Goal: Task Accomplishment & Management: Manage account settings

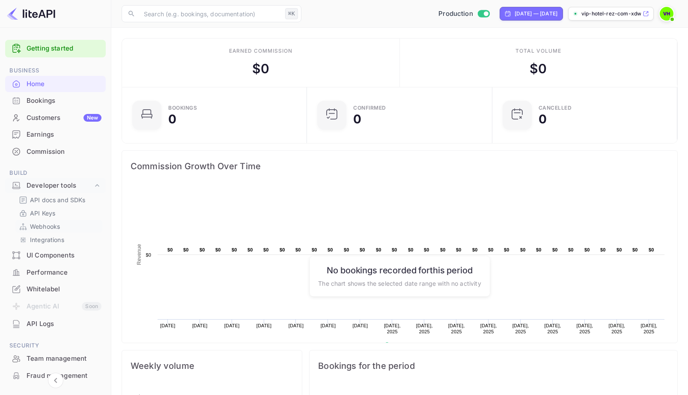
scroll to position [139, 180]
click at [56, 209] on link "API Keys" at bounding box center [59, 213] width 80 height 9
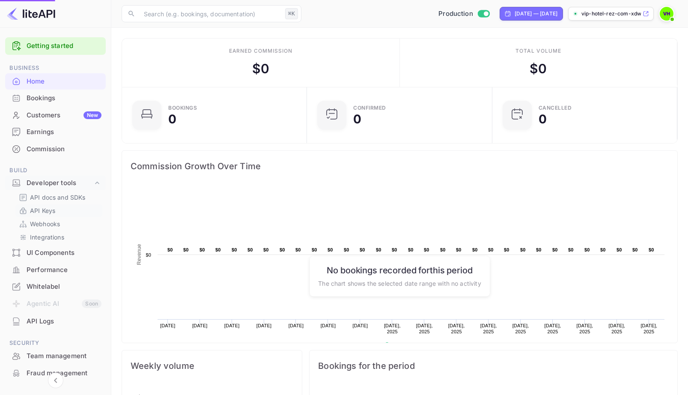
scroll to position [3, 0]
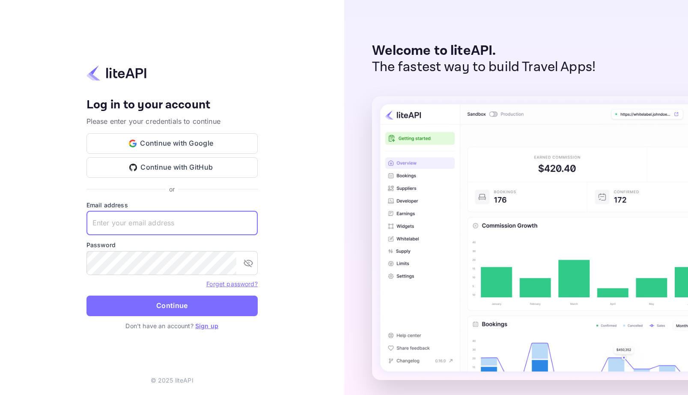
type input "vip@hotel-rez.com"
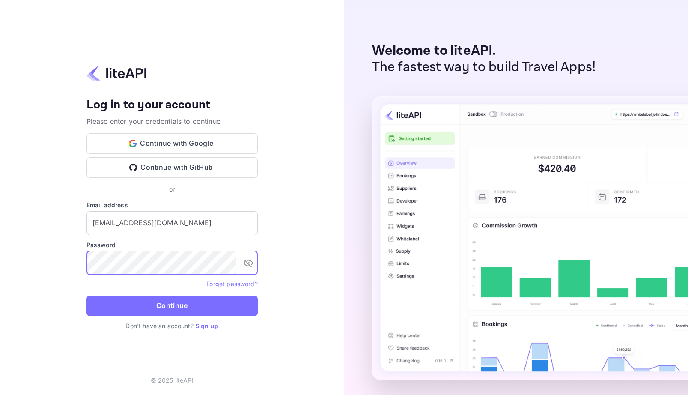
click at [174, 302] on button "Continue" at bounding box center [172, 306] width 171 height 21
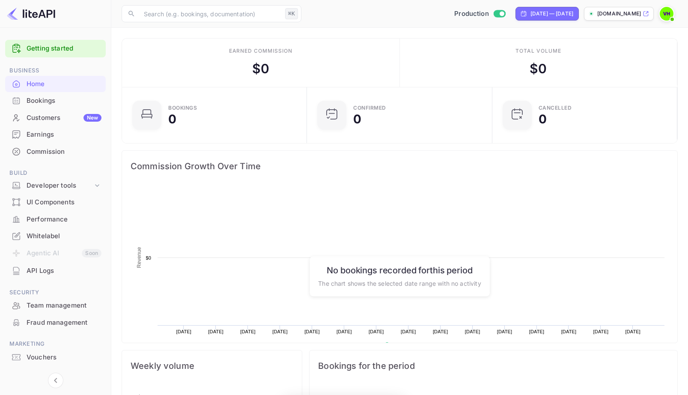
scroll to position [139, 180]
click at [87, 181] on div "Developer tools" at bounding box center [60, 186] width 66 height 10
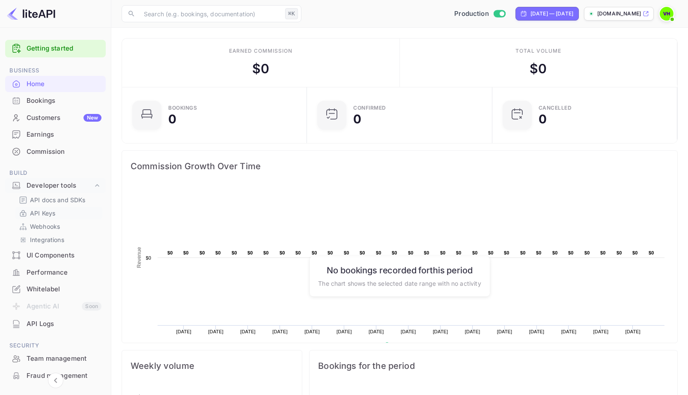
click at [63, 210] on link "API Keys" at bounding box center [59, 213] width 80 height 9
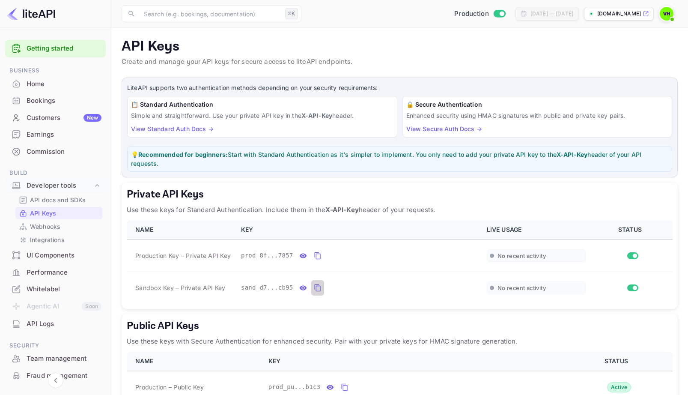
drag, startPoint x: 319, startPoint y: 286, endPoint x: 352, endPoint y: 348, distance: 70.3
click at [319, 286] on icon "private api keys table" at bounding box center [318, 288] width 8 height 10
